Goal: Information Seeking & Learning: Learn about a topic

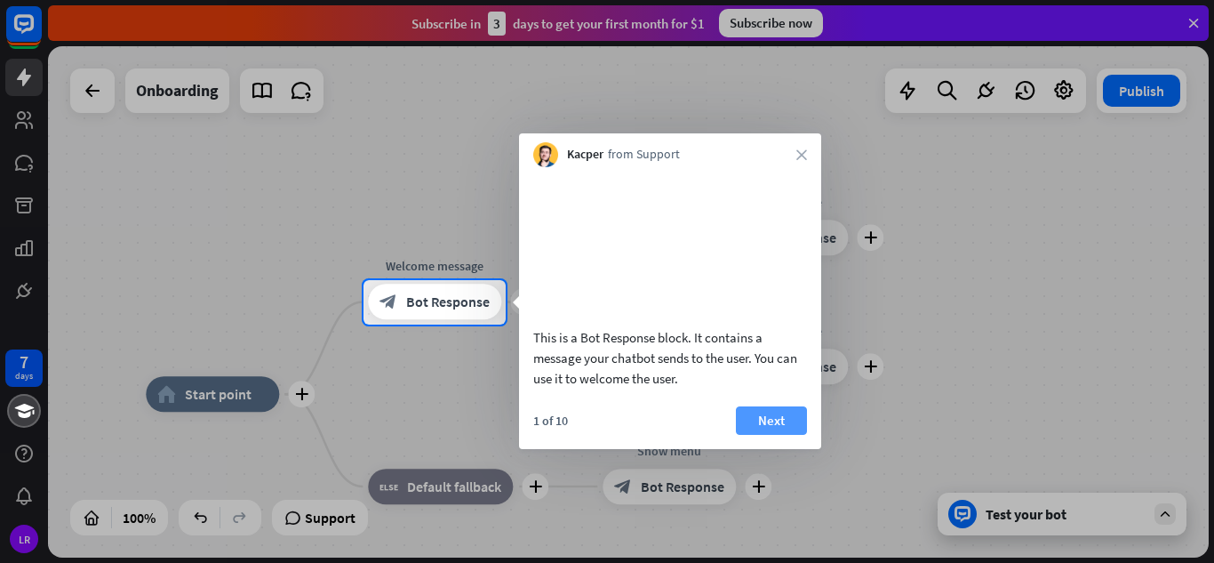
click at [762, 435] on button "Next" at bounding box center [771, 420] width 71 height 28
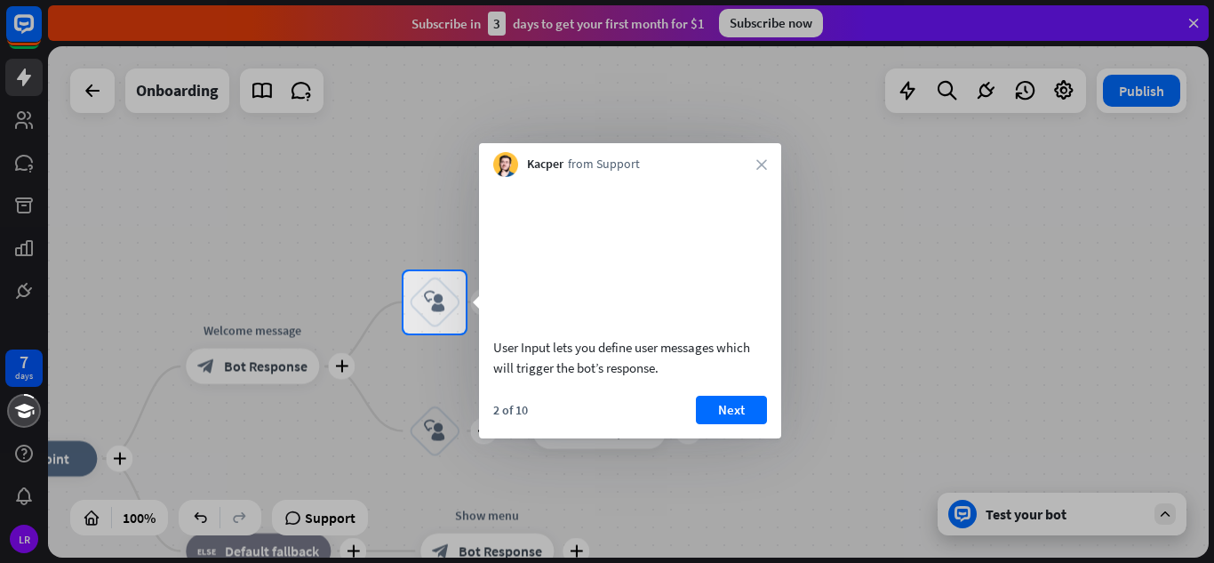
click at [762, 424] on button "Next" at bounding box center [731, 410] width 71 height 28
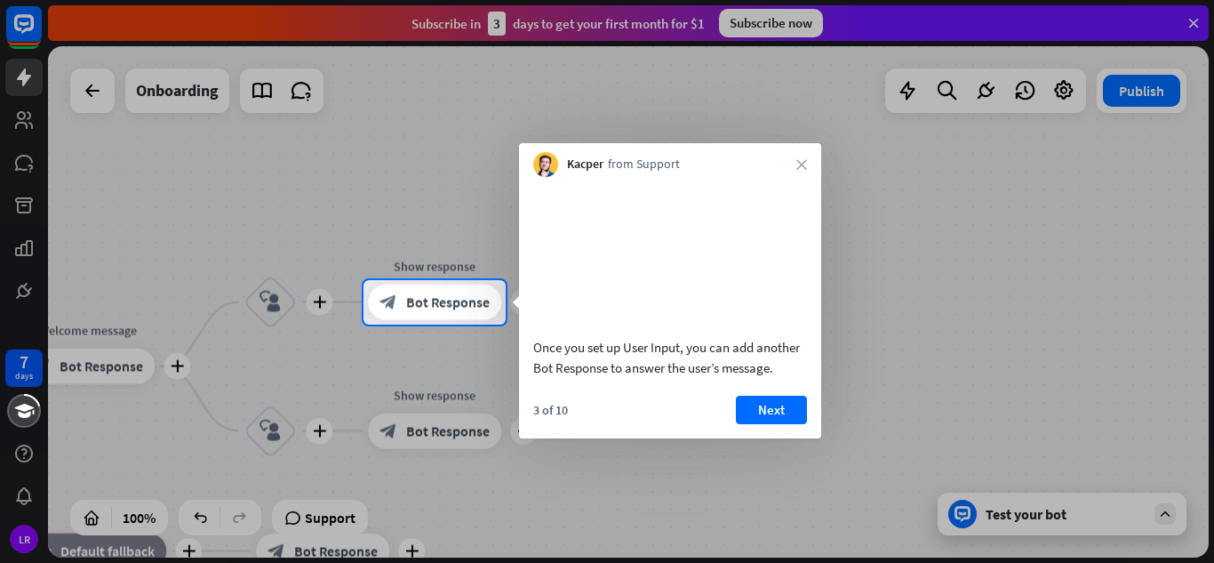
click at [762, 424] on button "Next" at bounding box center [771, 410] width 71 height 28
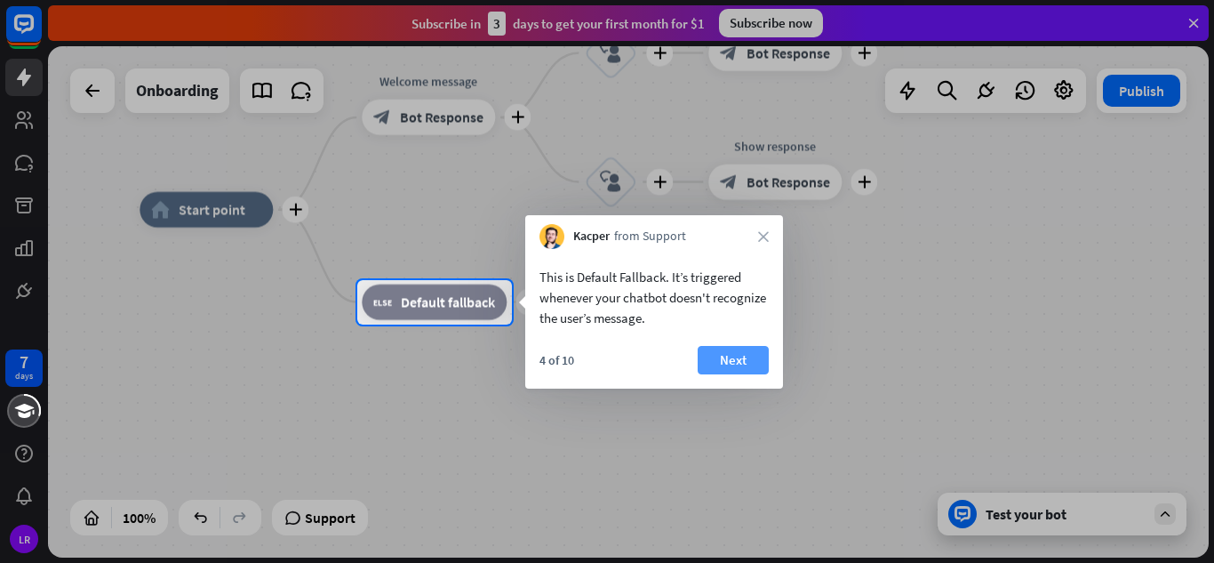
click at [735, 367] on button "Next" at bounding box center [733, 360] width 71 height 28
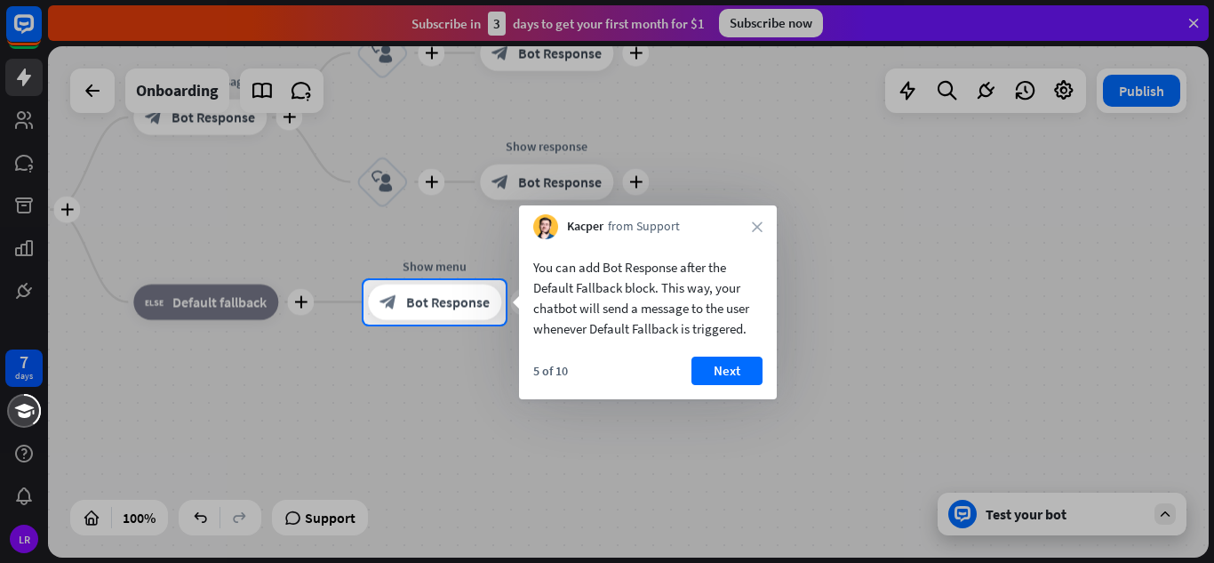
click at [735, 367] on button "Next" at bounding box center [727, 370] width 71 height 28
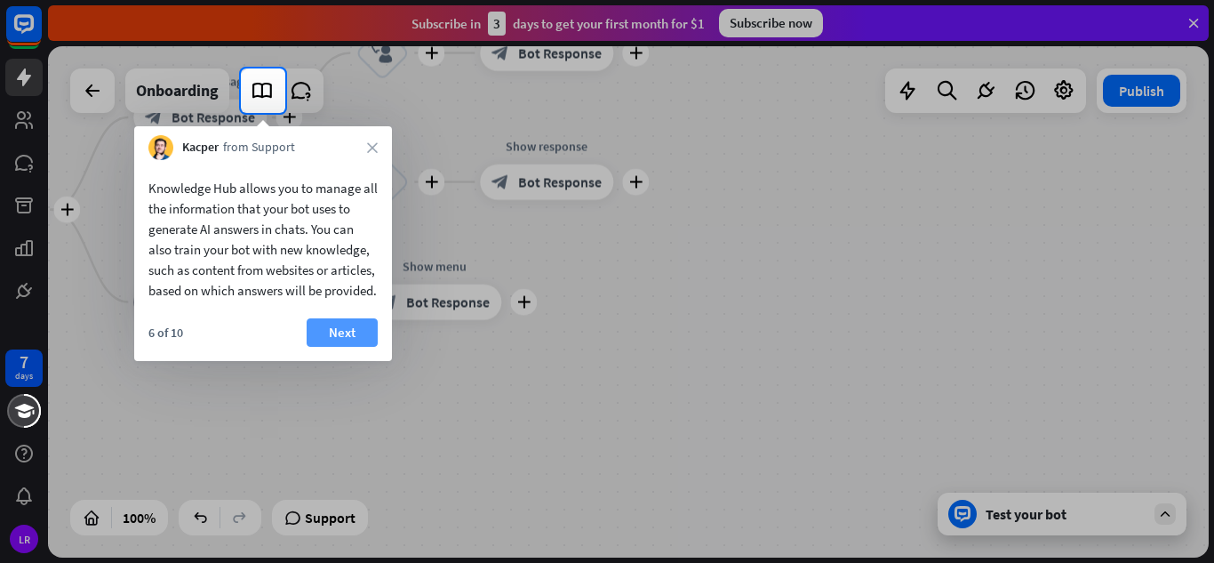
click at [346, 347] on button "Next" at bounding box center [342, 332] width 71 height 28
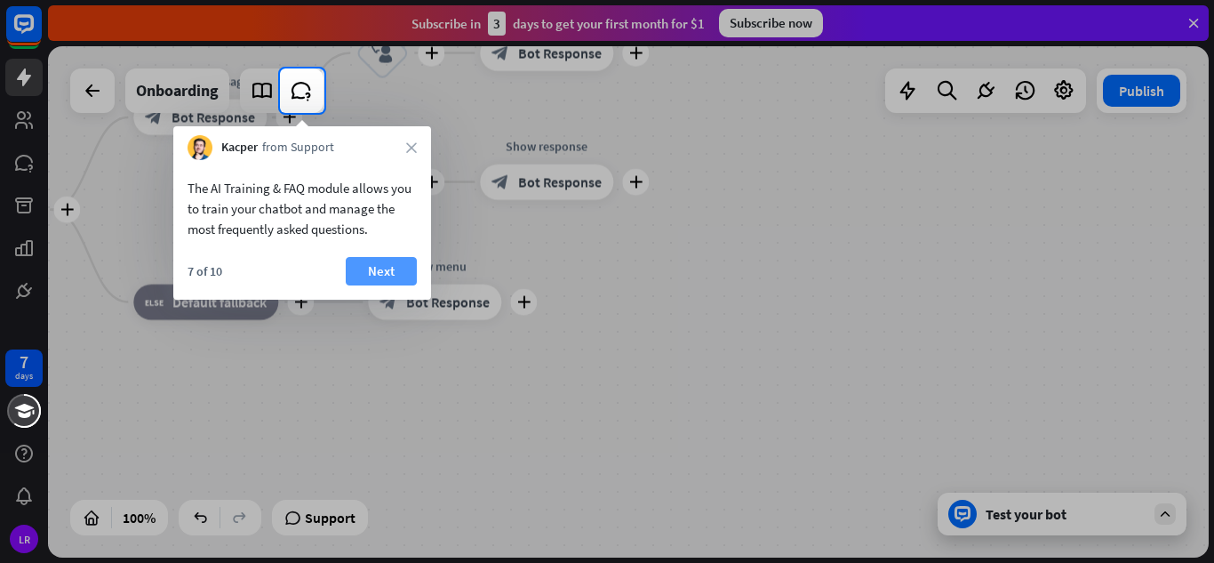
click at [385, 268] on button "Next" at bounding box center [381, 271] width 71 height 28
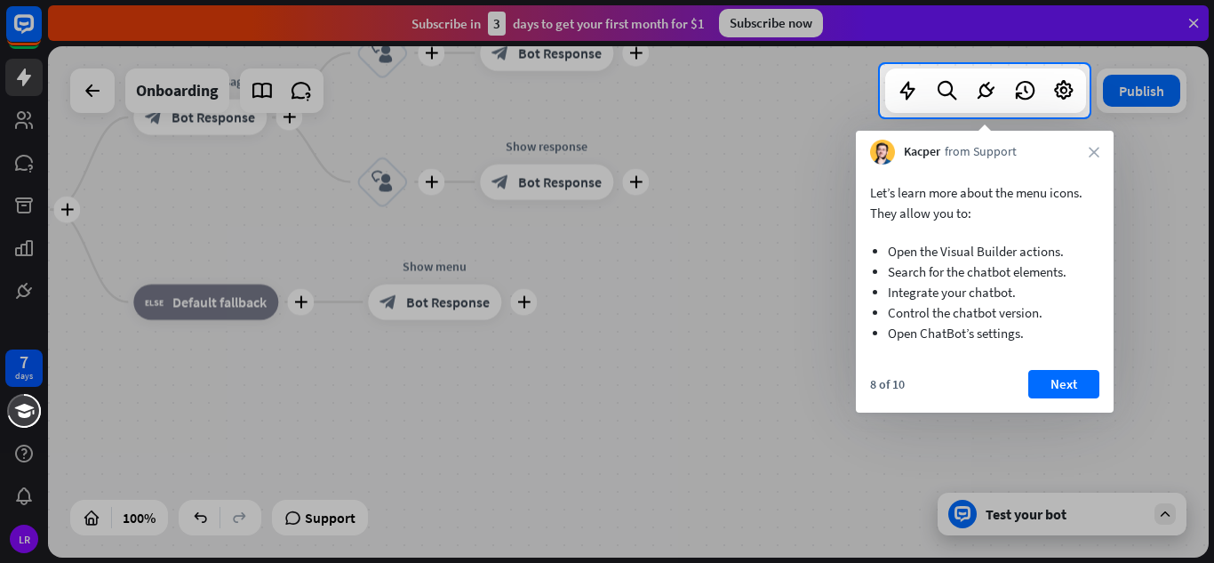
click at [385, 268] on div at bounding box center [607, 339] width 1214 height 445
click at [1058, 382] on button "Next" at bounding box center [1063, 384] width 71 height 28
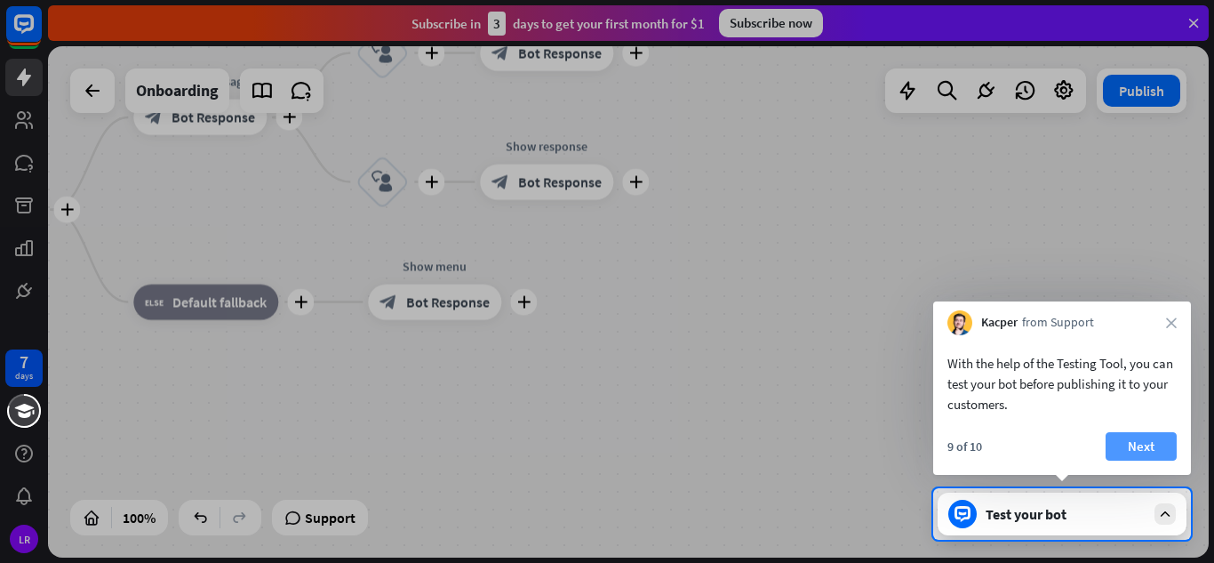
click at [1123, 445] on button "Next" at bounding box center [1141, 446] width 71 height 28
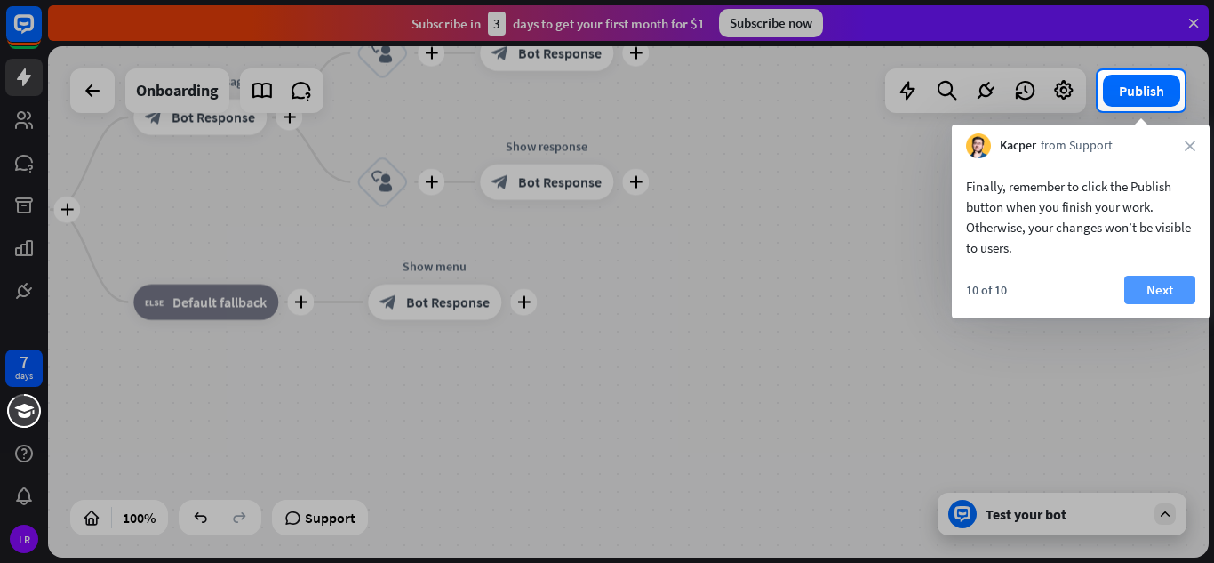
click at [1161, 291] on button "Next" at bounding box center [1159, 290] width 71 height 28
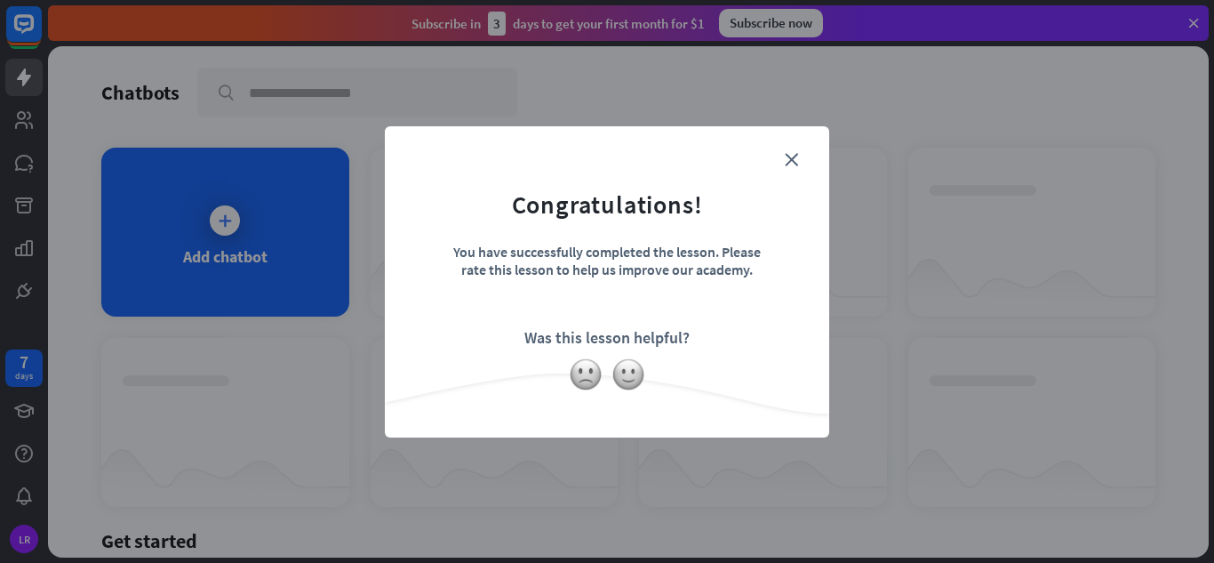
click at [452, 280] on div "You have successfully completed the lesson. Please rate this lesson to help us …" at bounding box center [607, 274] width 311 height 62
click at [624, 373] on img at bounding box center [629, 374] width 34 height 34
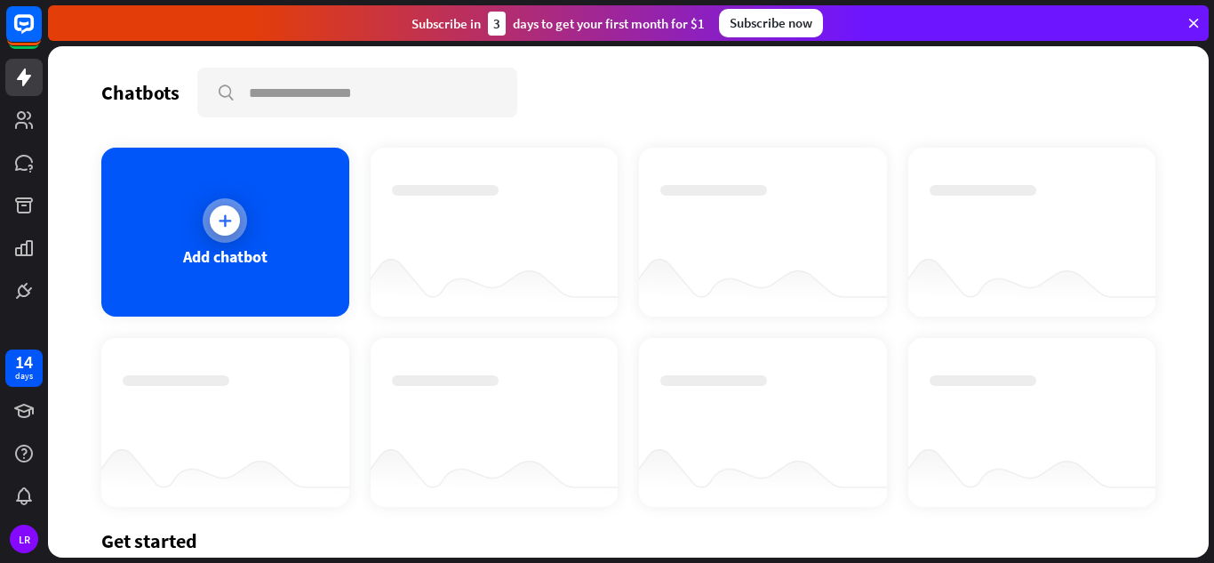
click at [233, 231] on div at bounding box center [225, 220] width 30 height 30
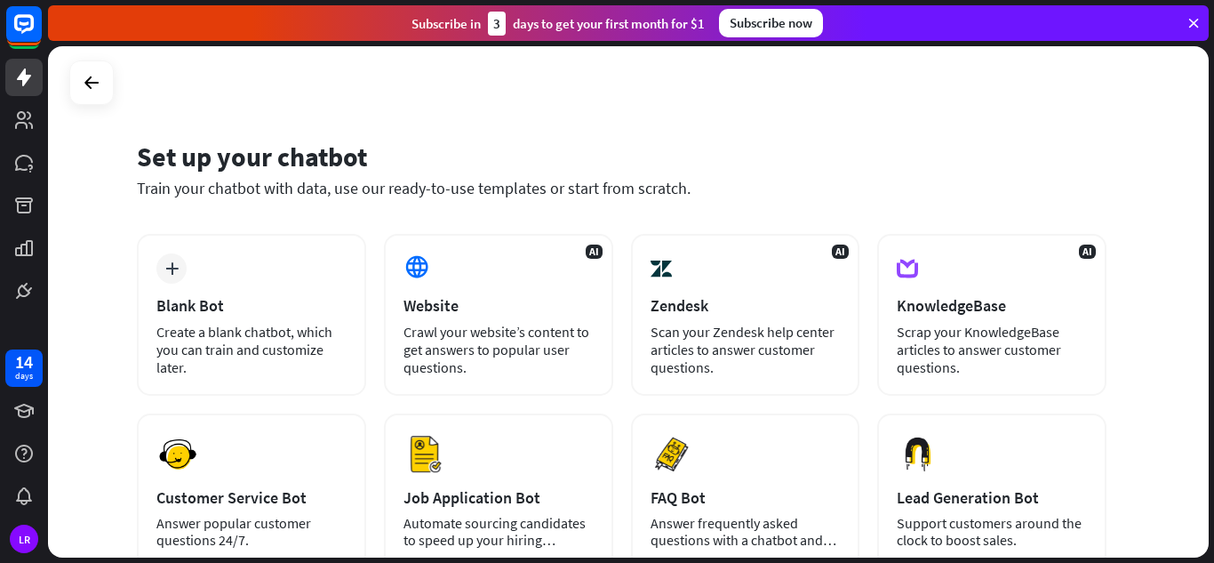
click at [1187, 173] on div "Set up your chatbot Train your chatbot with data, use our ready-to-use template…" at bounding box center [628, 301] width 1161 height 511
click at [16, 368] on div "14" at bounding box center [24, 362] width 18 height 16
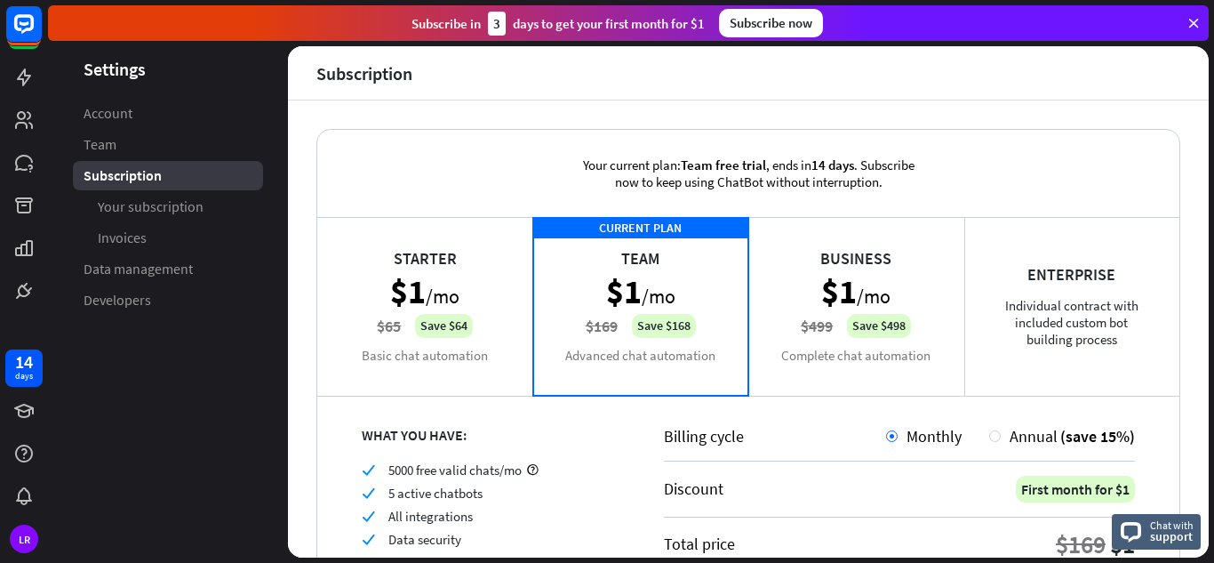
click at [1203, 140] on div "Your current plan: Team free trial , ends [DATE] . Subscribe now to keep using …" at bounding box center [748, 328] width 921 height 457
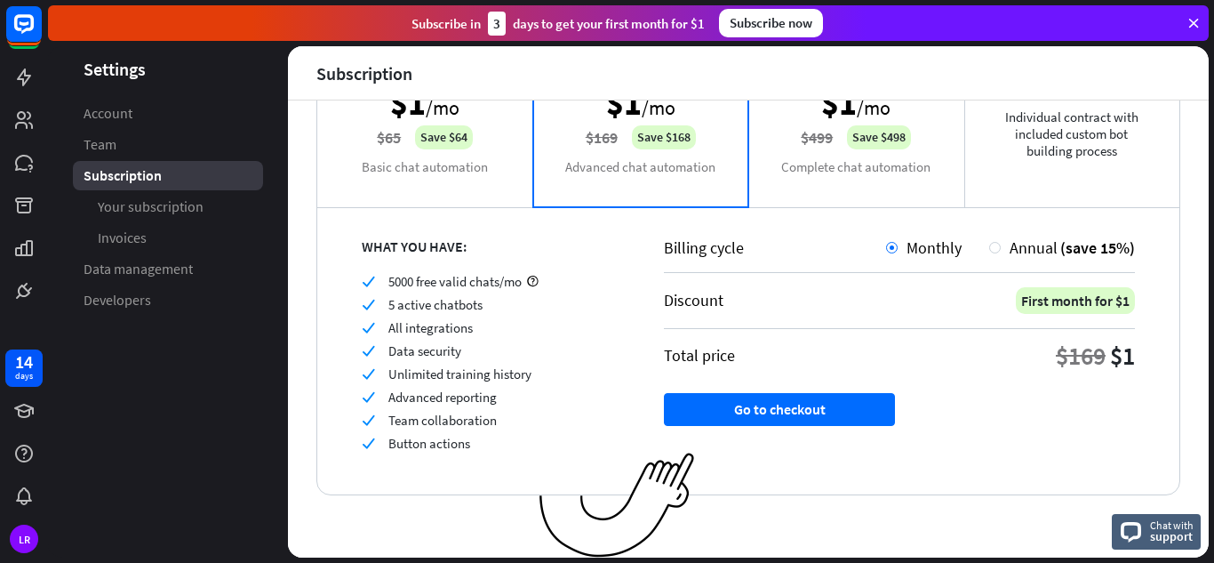
scroll to position [189, 0]
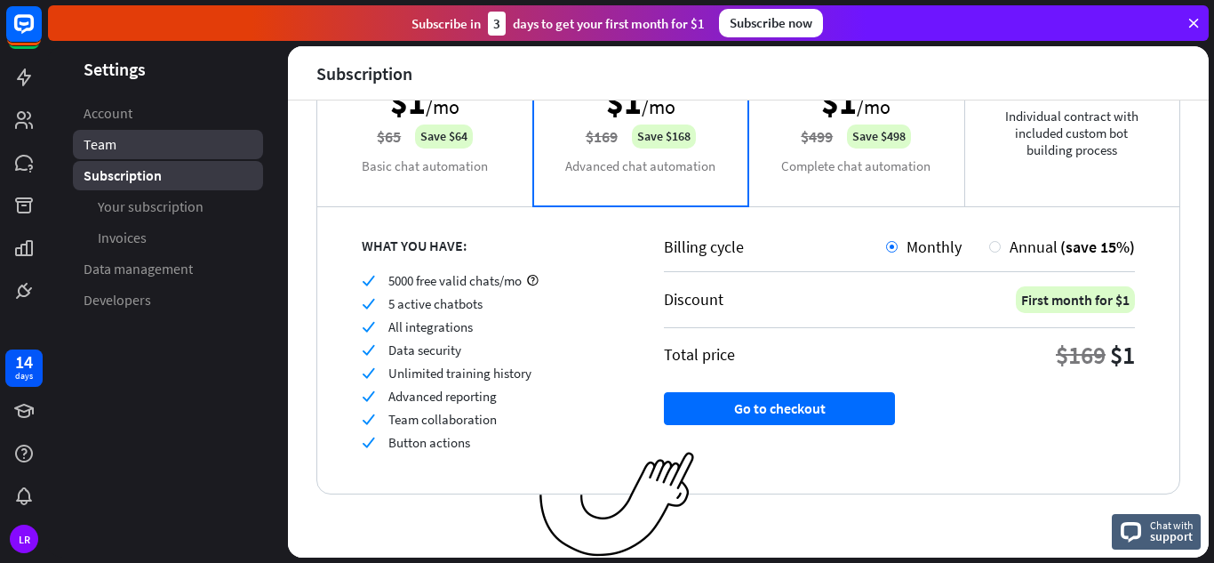
click at [115, 132] on link "Team" at bounding box center [168, 144] width 190 height 29
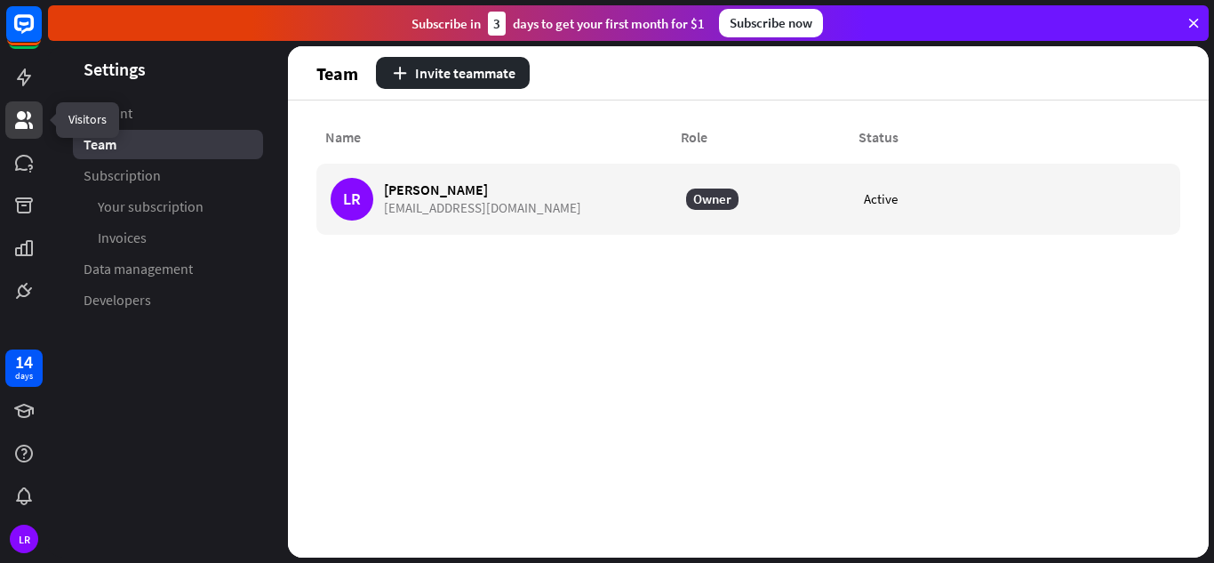
click at [20, 124] on icon at bounding box center [24, 120] width 18 height 18
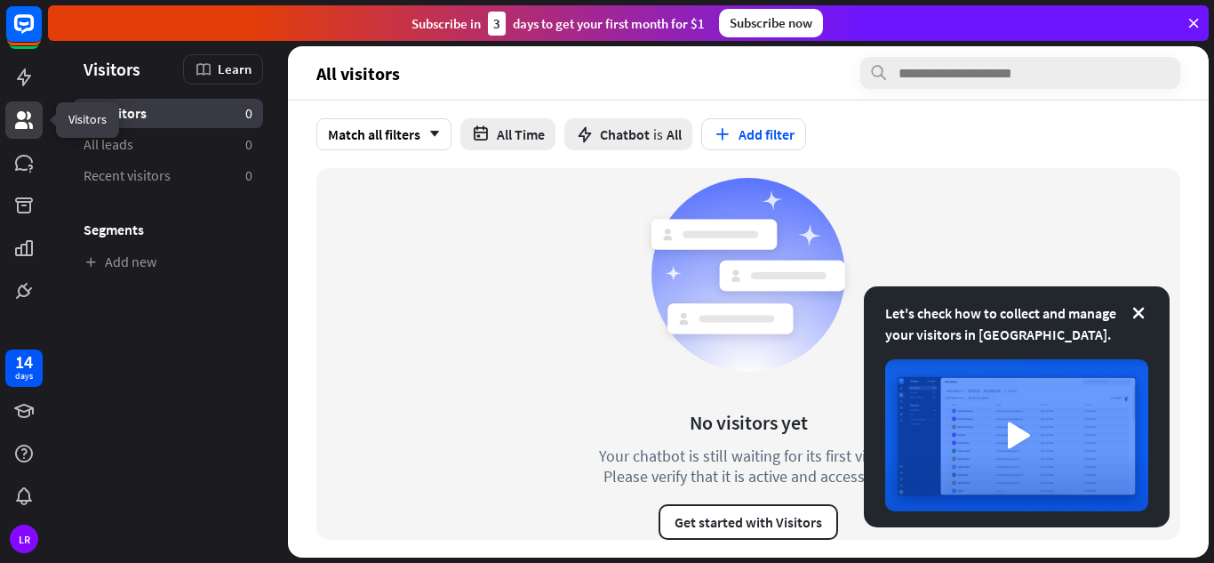
click at [20, 124] on icon at bounding box center [24, 120] width 18 height 18
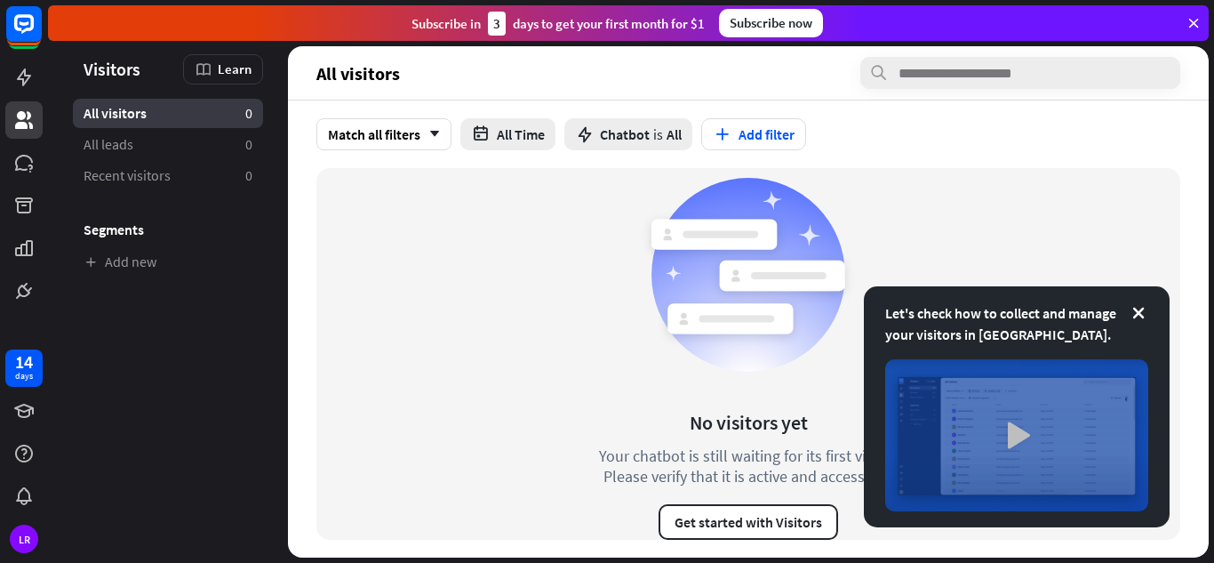
click at [1054, 430] on img at bounding box center [1016, 435] width 263 height 152
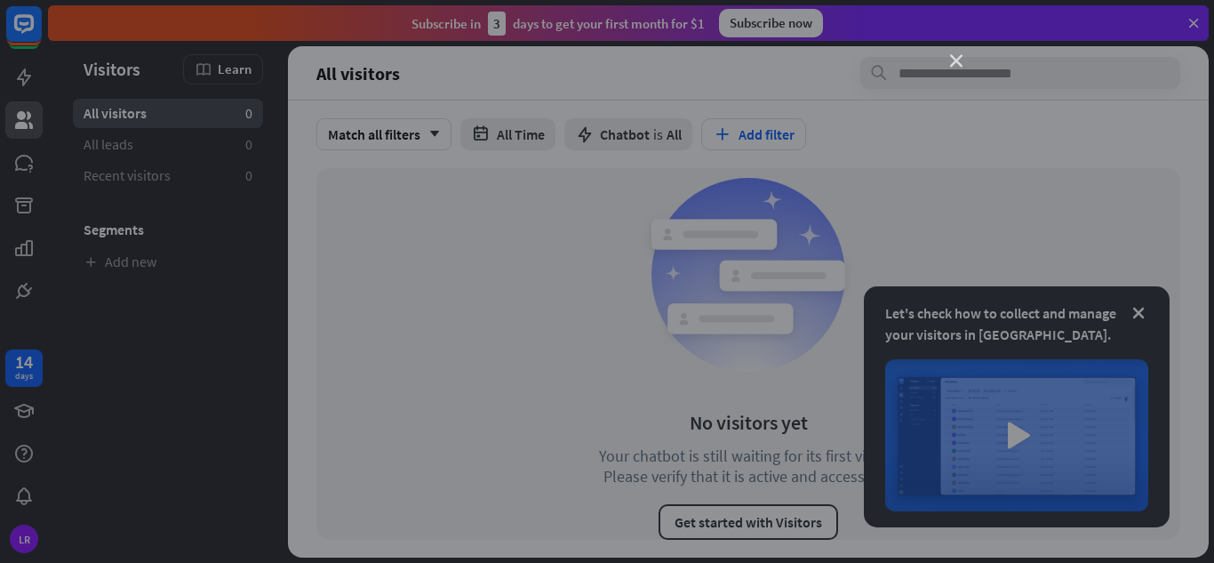
click at [956, 66] on icon "close" at bounding box center [956, 61] width 12 height 12
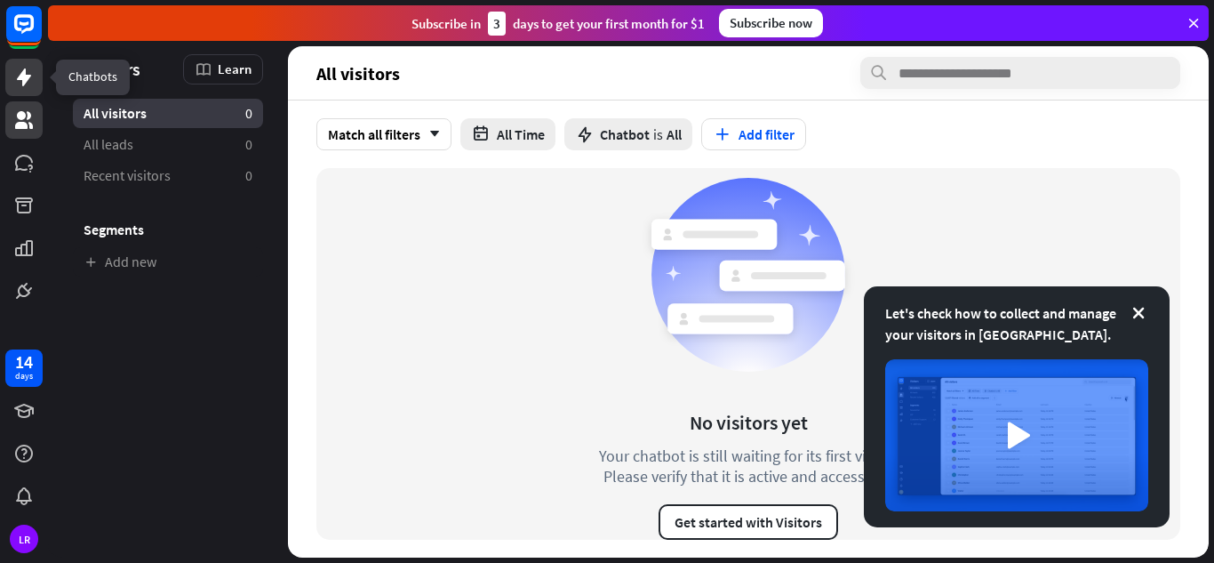
click at [17, 86] on icon at bounding box center [23, 77] width 21 height 21
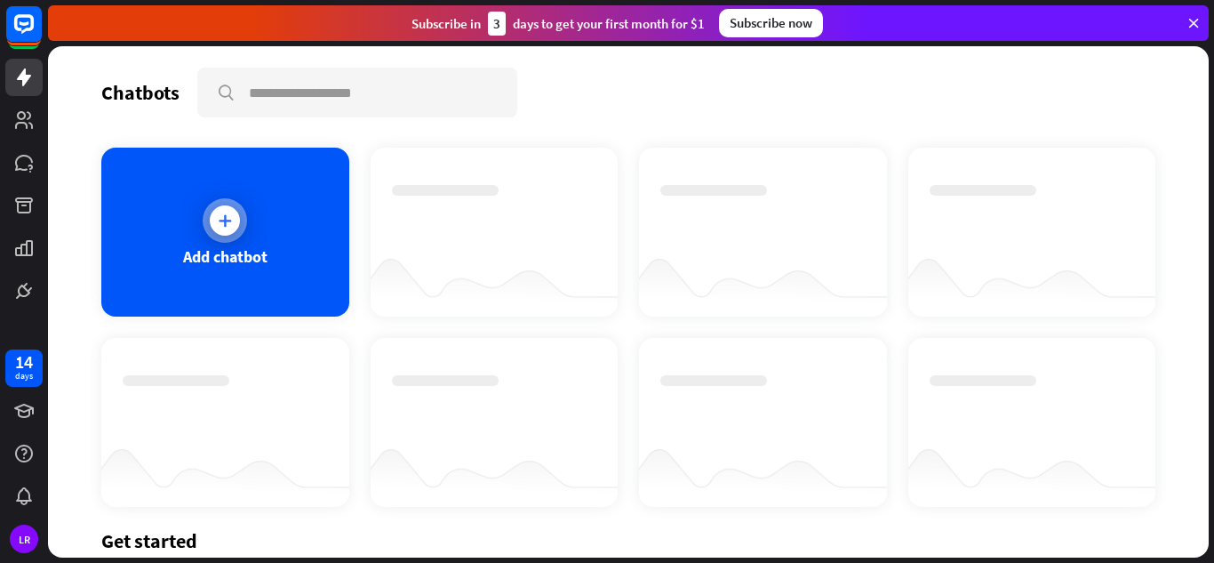
click at [222, 219] on icon at bounding box center [225, 221] width 18 height 18
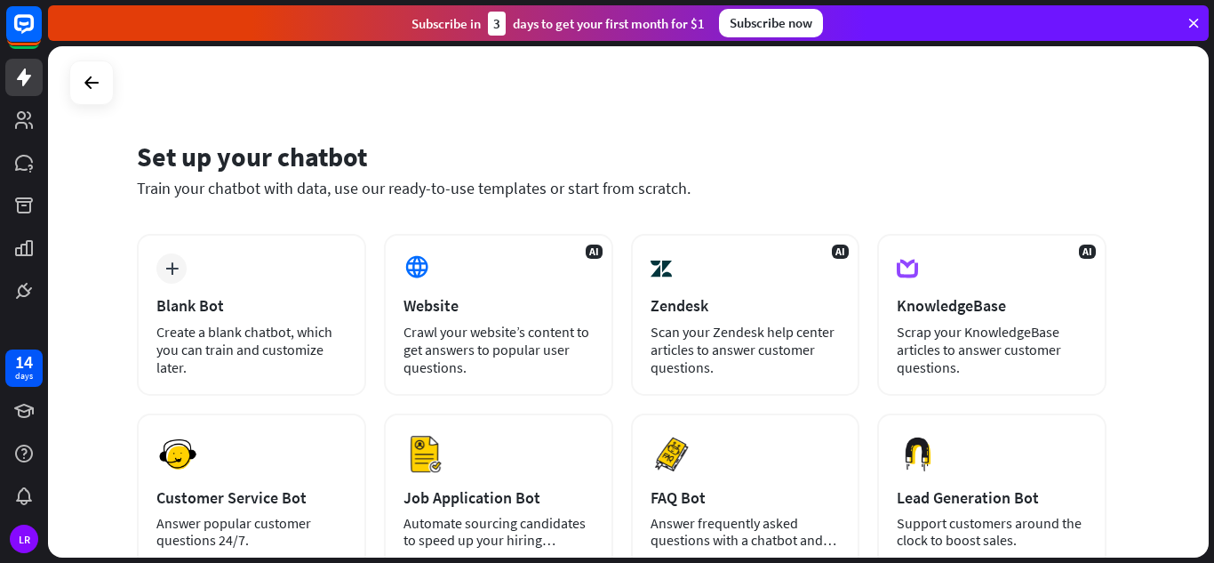
click at [1201, 156] on div "Set up your chatbot Train your chatbot with data, use our ready-to-use template…" at bounding box center [628, 301] width 1161 height 511
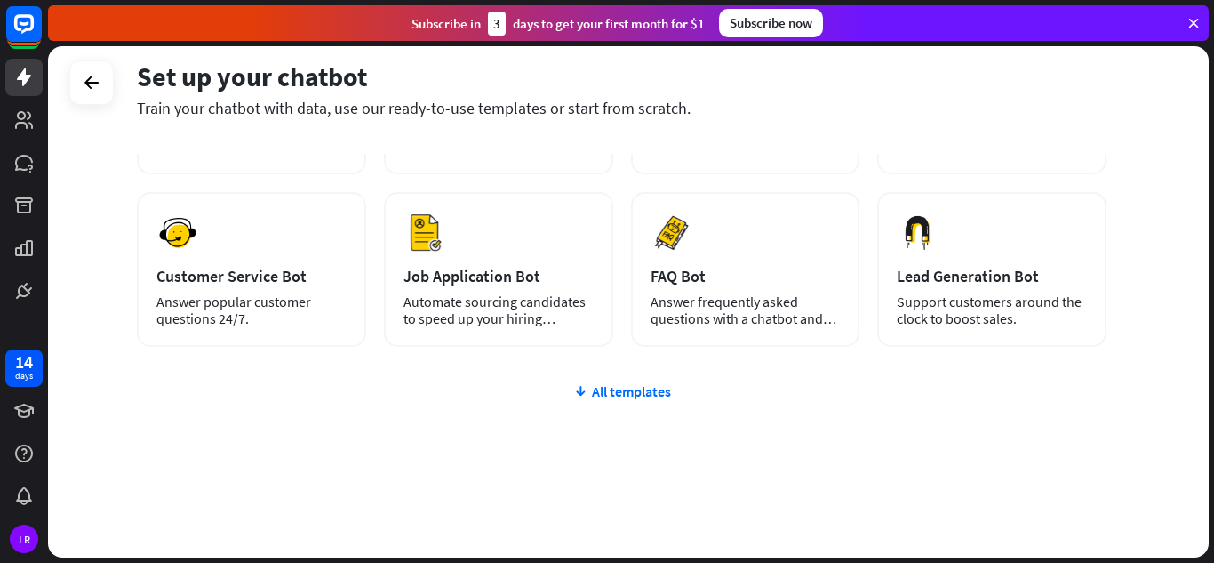
scroll to position [224, 0]
click at [596, 392] on div "All templates" at bounding box center [622, 389] width 970 height 18
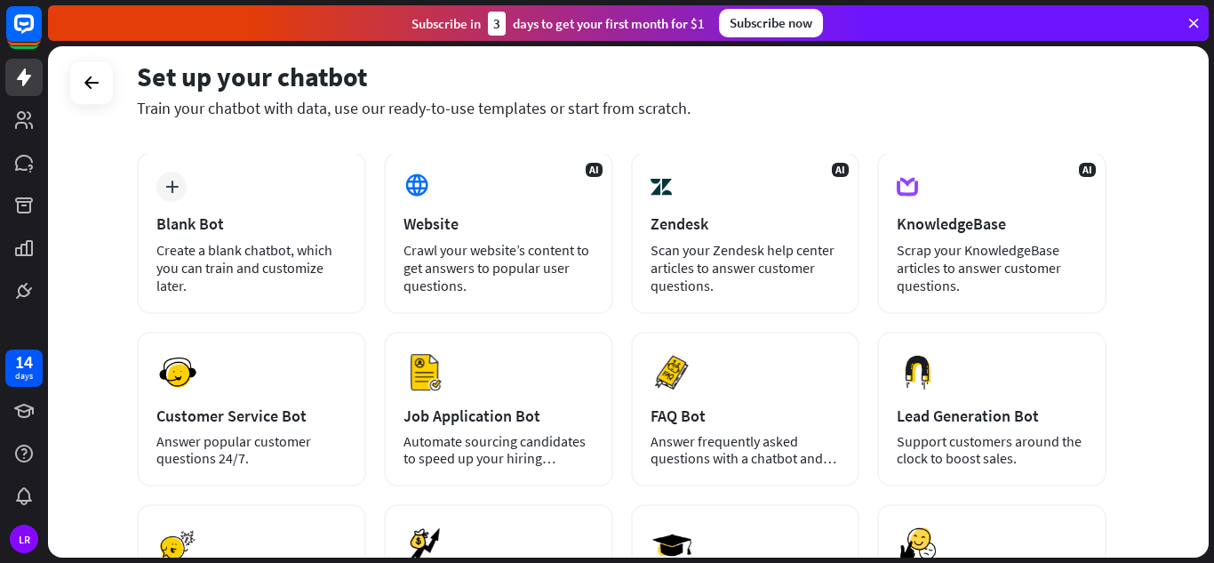
scroll to position [117, 0]
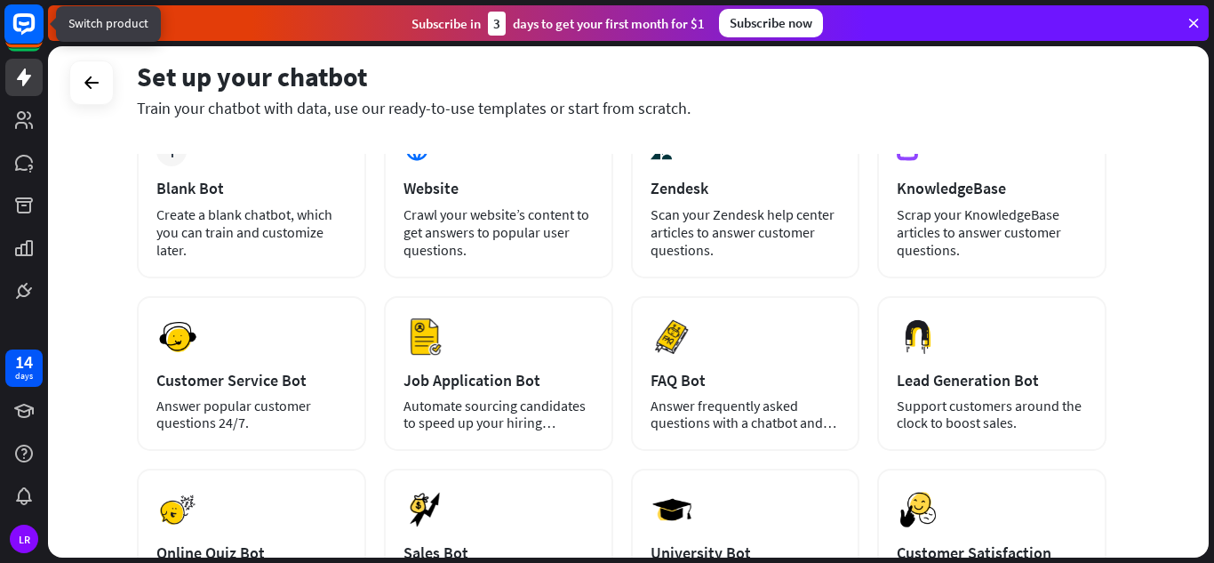
click at [22, 28] on rect at bounding box center [23, 23] width 39 height 39
